Goal: Information Seeking & Learning: Learn about a topic

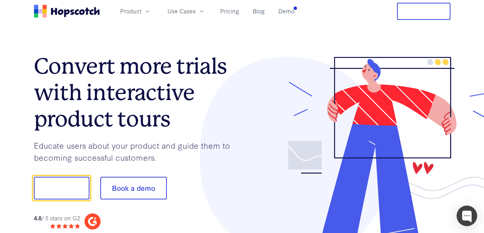
scroll to position [0, 0]
click at [134, 4] on div "Product Use Cases Pricing Blog Demo" at bounding box center [165, 11] width 263 height 17
click at [133, 8] on span "Product" at bounding box center [130, 11] width 21 height 9
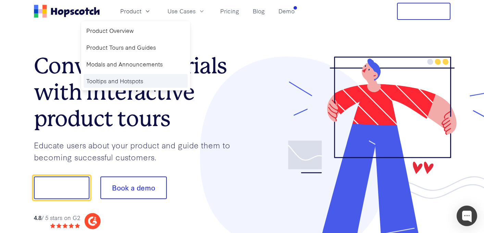
click at [131, 76] on link "Tooltips and Hotspots" at bounding box center [136, 81] width 104 height 14
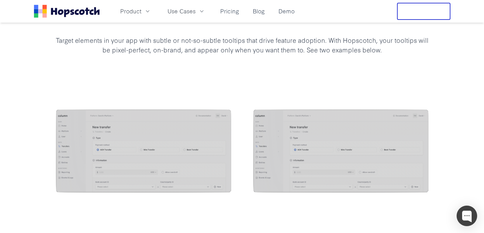
scroll to position [615, 0]
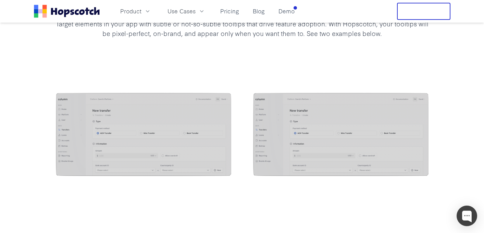
click at [442, 89] on div at bounding box center [242, 135] width 484 height 140
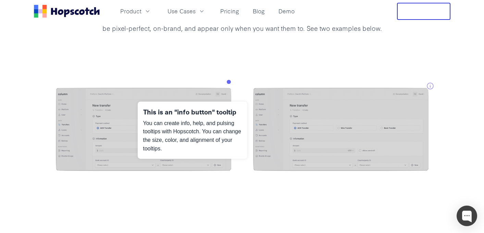
click at [431, 88] on icon at bounding box center [430, 86] width 8 height 8
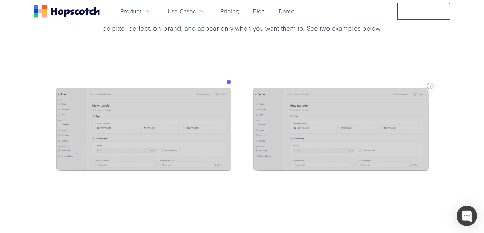
click at [392, 74] on div at bounding box center [242, 130] width 484 height 140
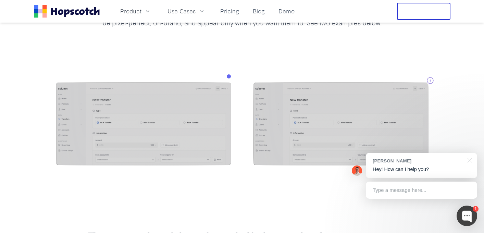
click at [430, 80] on icon "button" at bounding box center [430, 80] width 6 height 6
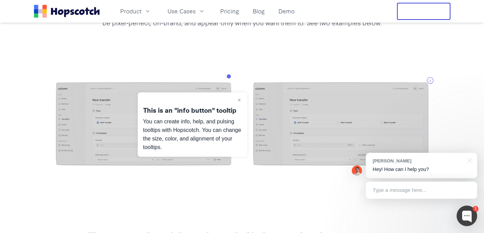
click at [430, 80] on icon "button" at bounding box center [430, 80] width 6 height 6
click at [458, 97] on div at bounding box center [242, 125] width 484 height 140
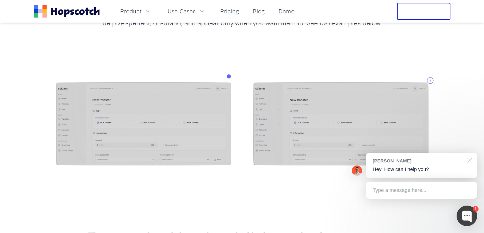
click at [474, 161] on div at bounding box center [468, 160] width 17 height 14
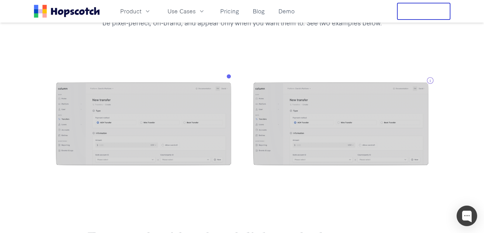
click at [450, 122] on div at bounding box center [242, 125] width 484 height 140
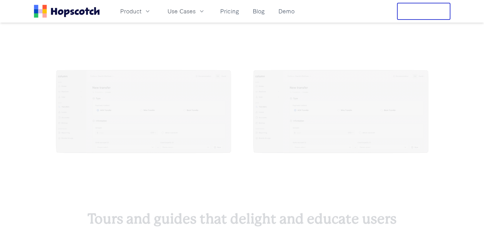
scroll to position [632, 0]
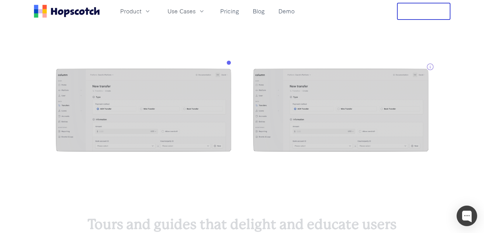
click at [225, 54] on div at bounding box center [242, 111] width 484 height 140
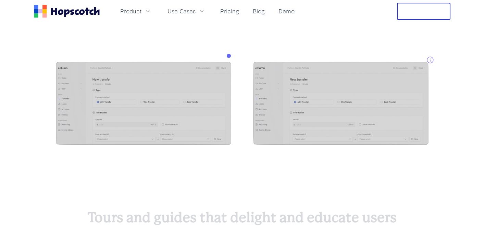
click at [224, 37] on div at bounding box center [242, 104] width 484 height 140
click at [200, 92] on img at bounding box center [143, 104] width 175 height 85
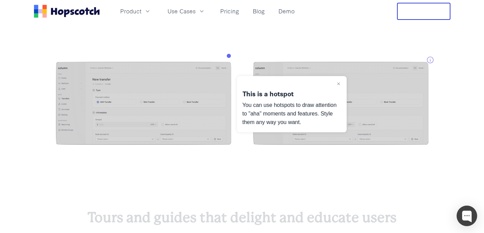
click at [200, 92] on img at bounding box center [143, 104] width 175 height 85
click at [199, 97] on img at bounding box center [143, 104] width 175 height 85
click at [242, 46] on div at bounding box center [242, 104] width 484 height 140
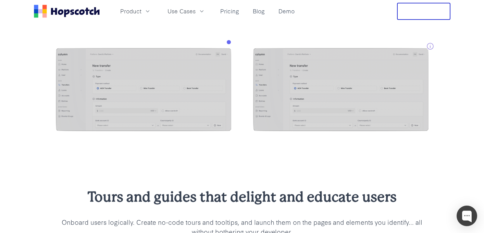
click at [209, 36] on div at bounding box center [242, 91] width 484 height 140
click at [430, 46] on icon "button" at bounding box center [430, 46] width 8 height 8
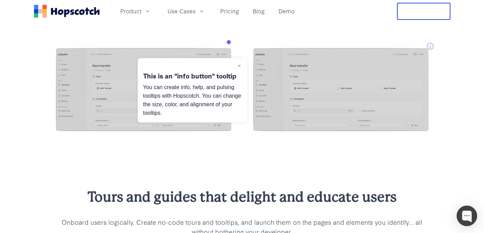
click at [430, 46] on icon "button" at bounding box center [430, 46] width 8 height 8
